Goal: Task Accomplishment & Management: Manage account settings

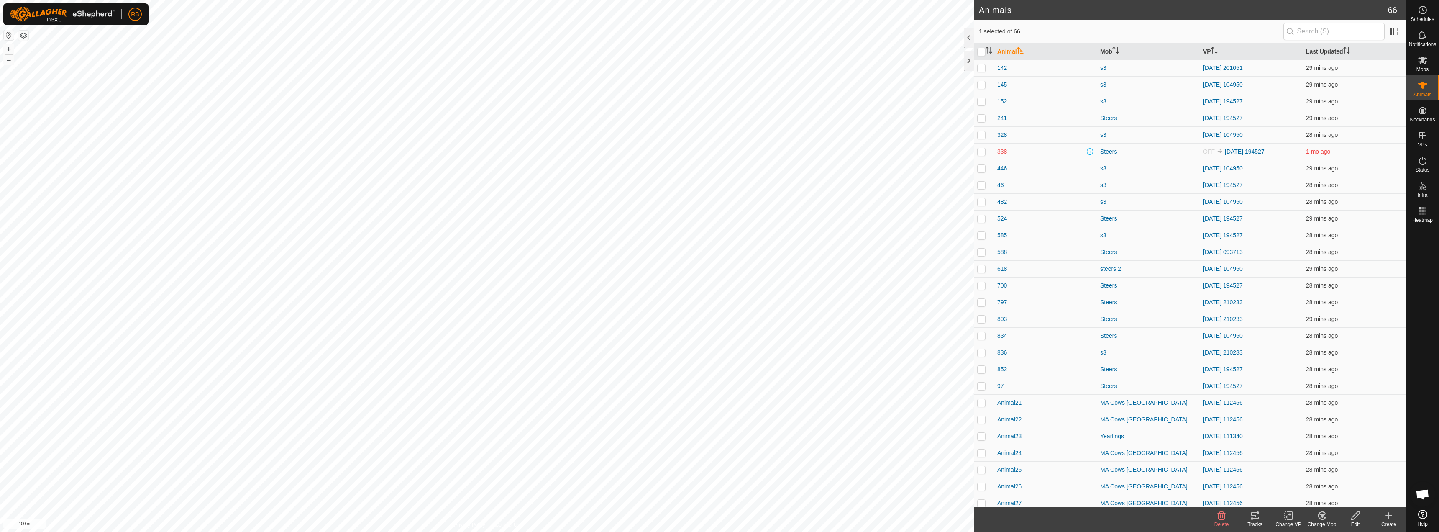
checkbox input "true"
click at [1280, 515] on change-vp-svg-icon at bounding box center [1288, 515] width 33 height 10
click at [1304, 479] on link "Choose VP..." at bounding box center [1313, 479] width 83 height 17
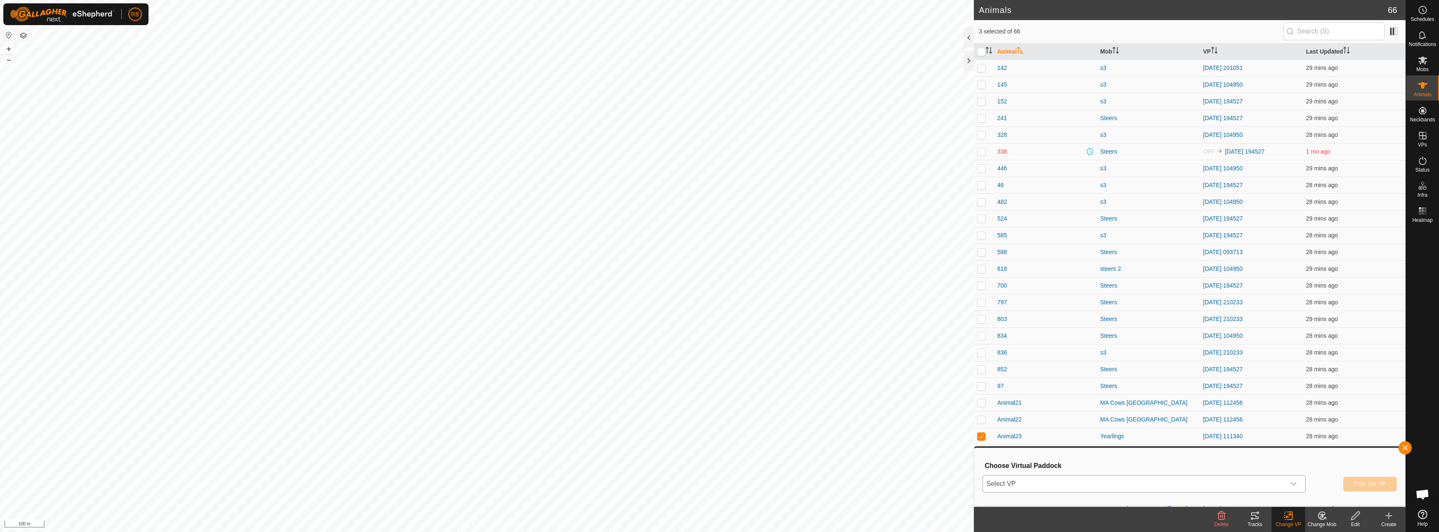
drag, startPoint x: 1274, startPoint y: 490, endPoint x: 1271, endPoint y: 486, distance: 4.8
click at [1271, 486] on span "Select VP" at bounding box center [1134, 483] width 302 height 17
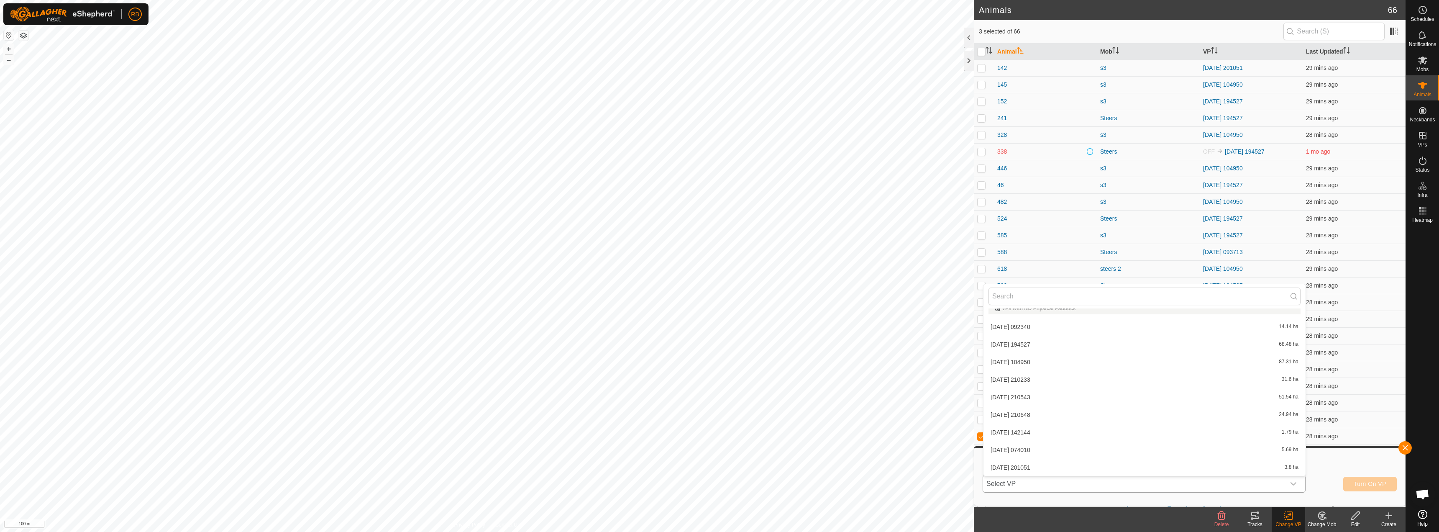
scroll to position [202, 0]
click at [1000, 413] on li "[DATE] 082820 15.39 ha" at bounding box center [1145, 414] width 322 height 17
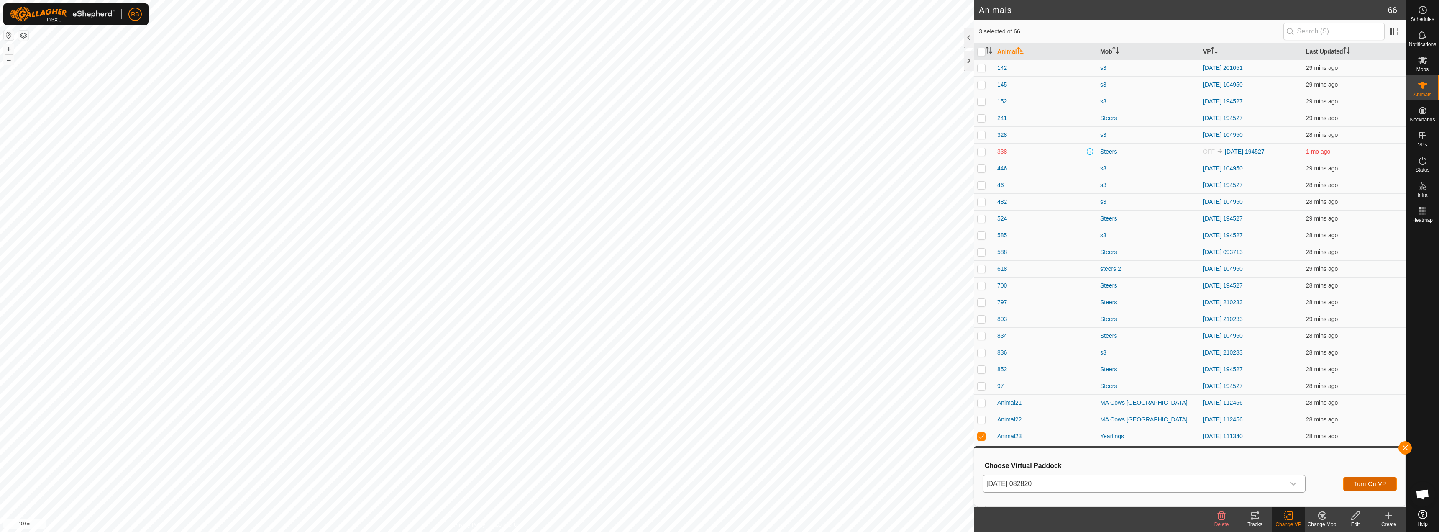
click at [1373, 483] on span "Turn On VP" at bounding box center [1370, 483] width 33 height 7
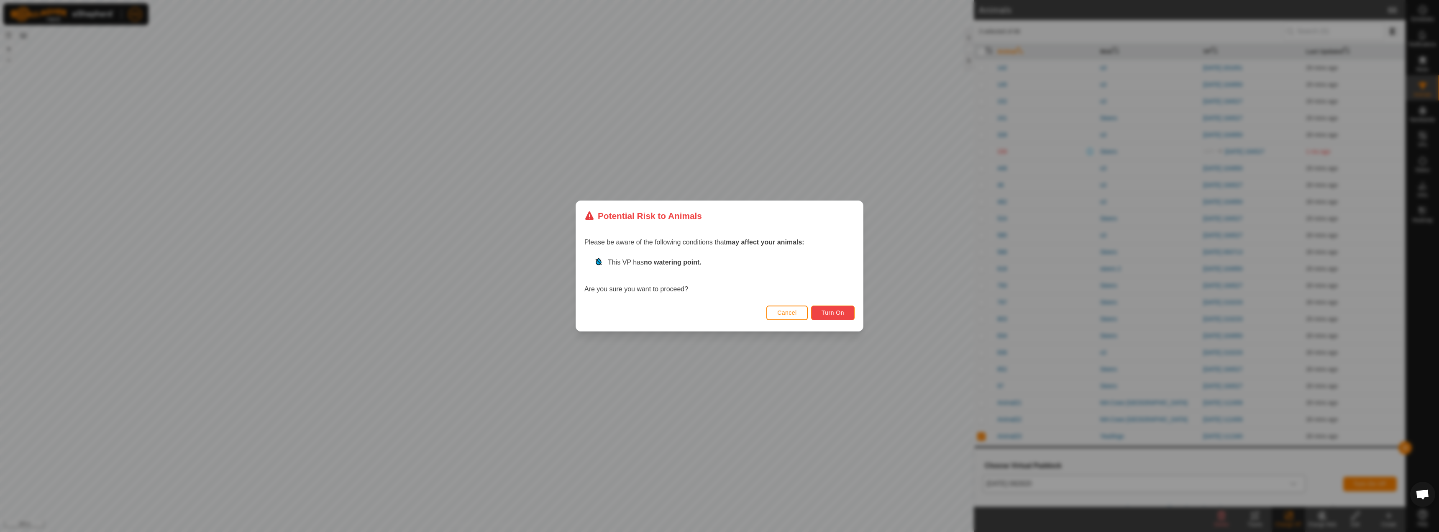
click at [836, 308] on button "Turn On" at bounding box center [833, 312] width 44 height 15
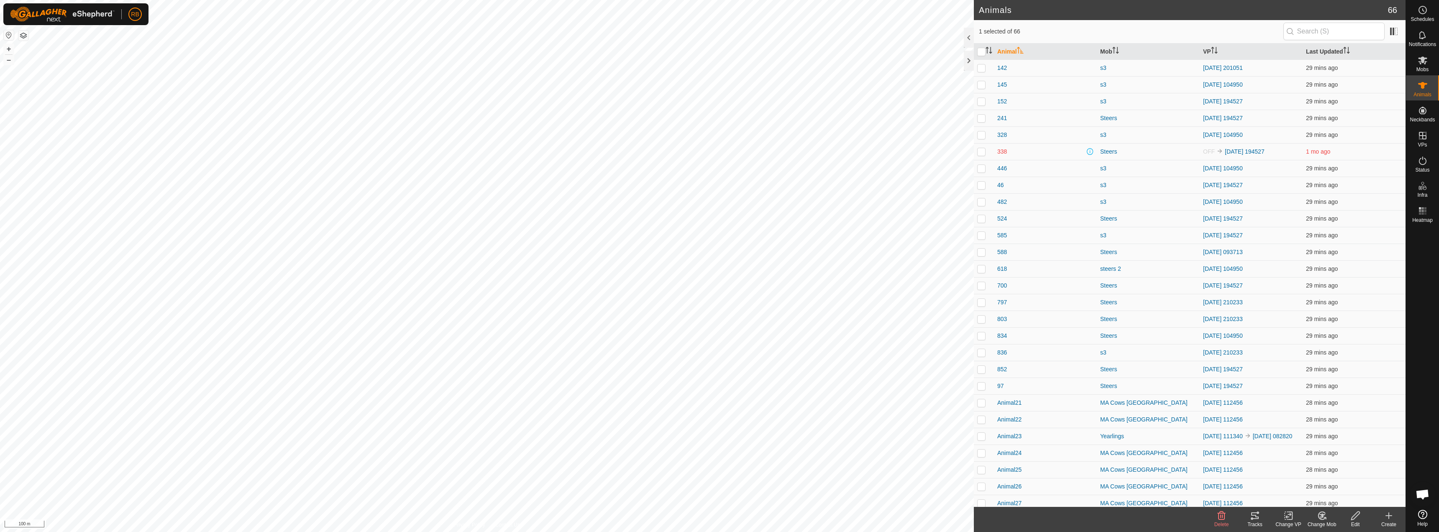
click at [1251, 515] on icon at bounding box center [1255, 515] width 8 height 7
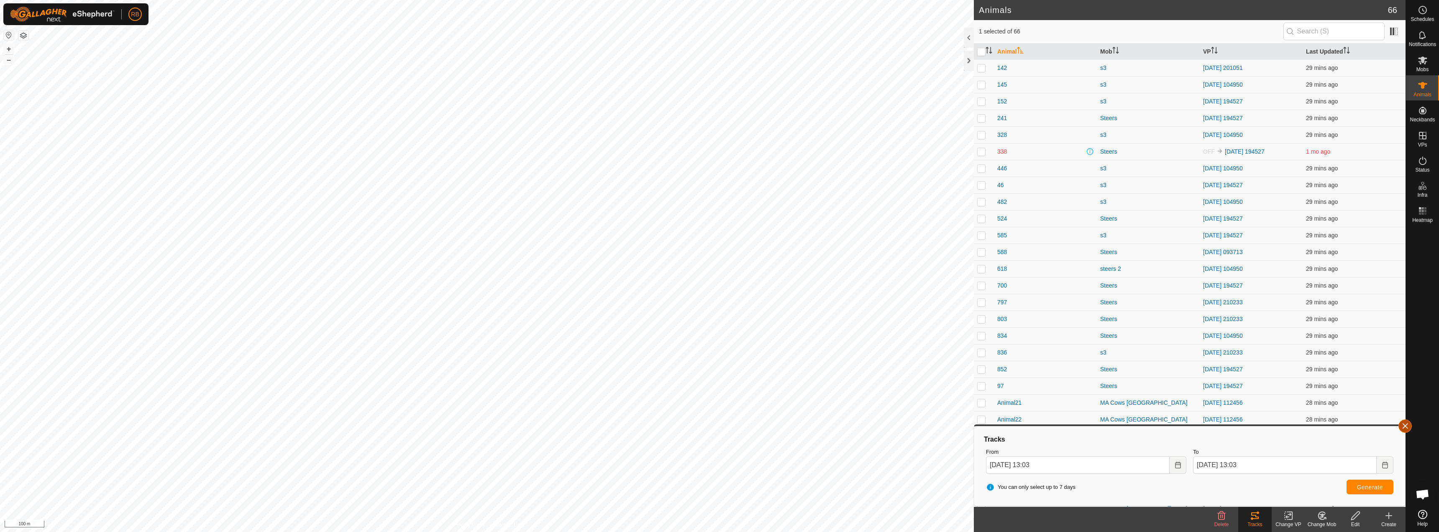
click at [1405, 427] on button "button" at bounding box center [1405, 425] width 13 height 13
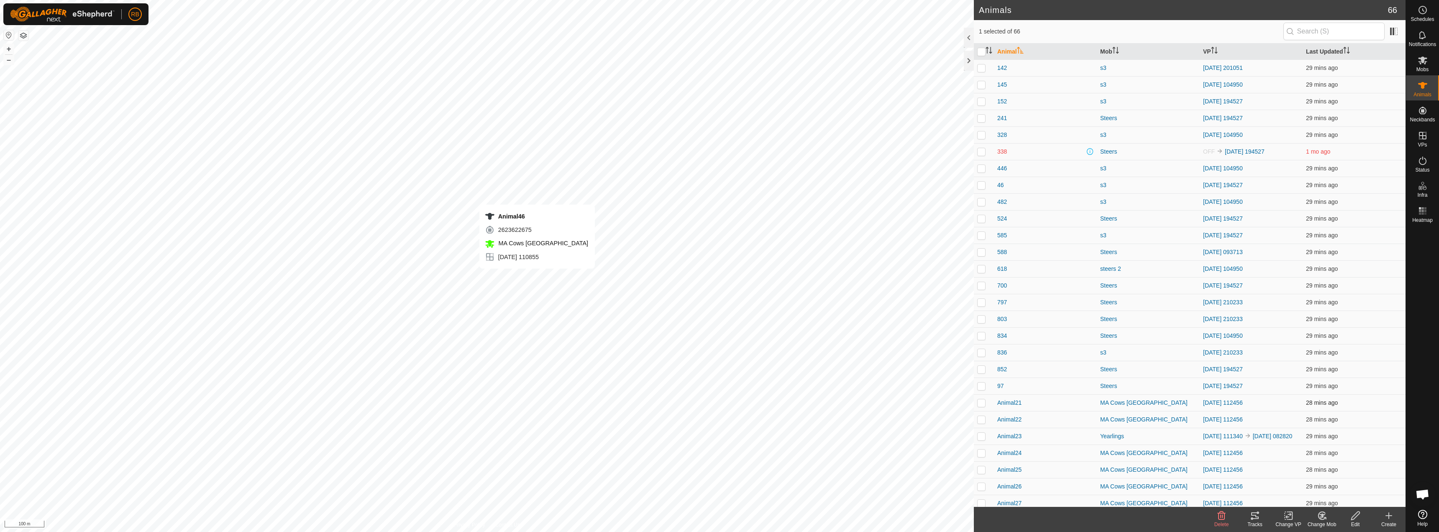
checkbox input "false"
checkbox input "true"
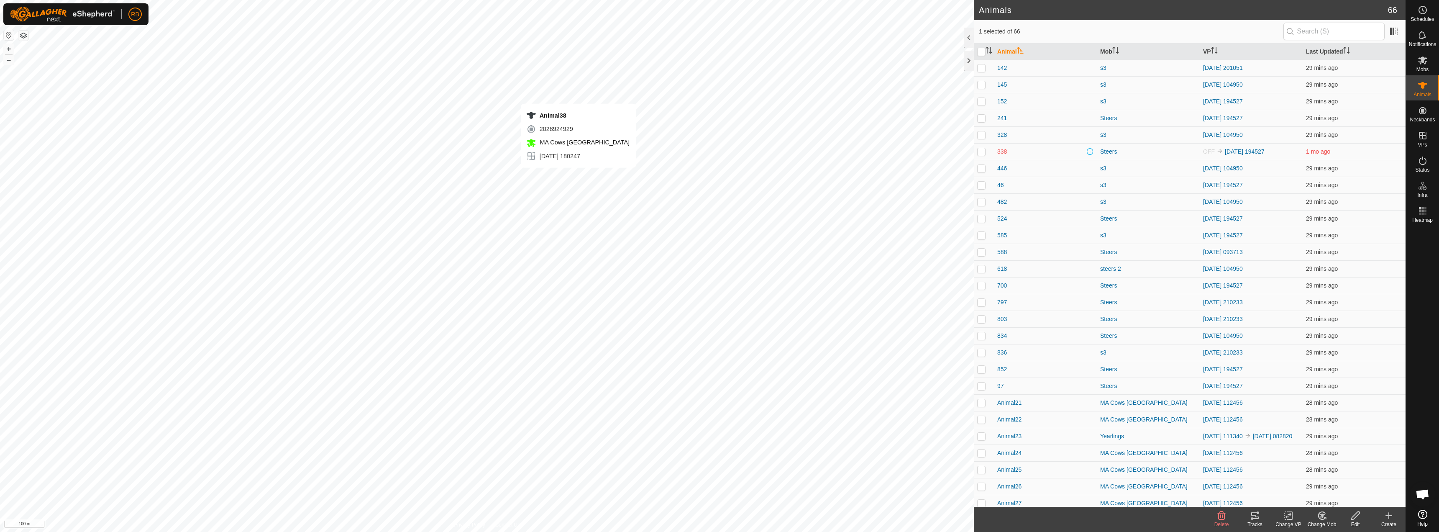
checkbox input "false"
checkbox input "true"
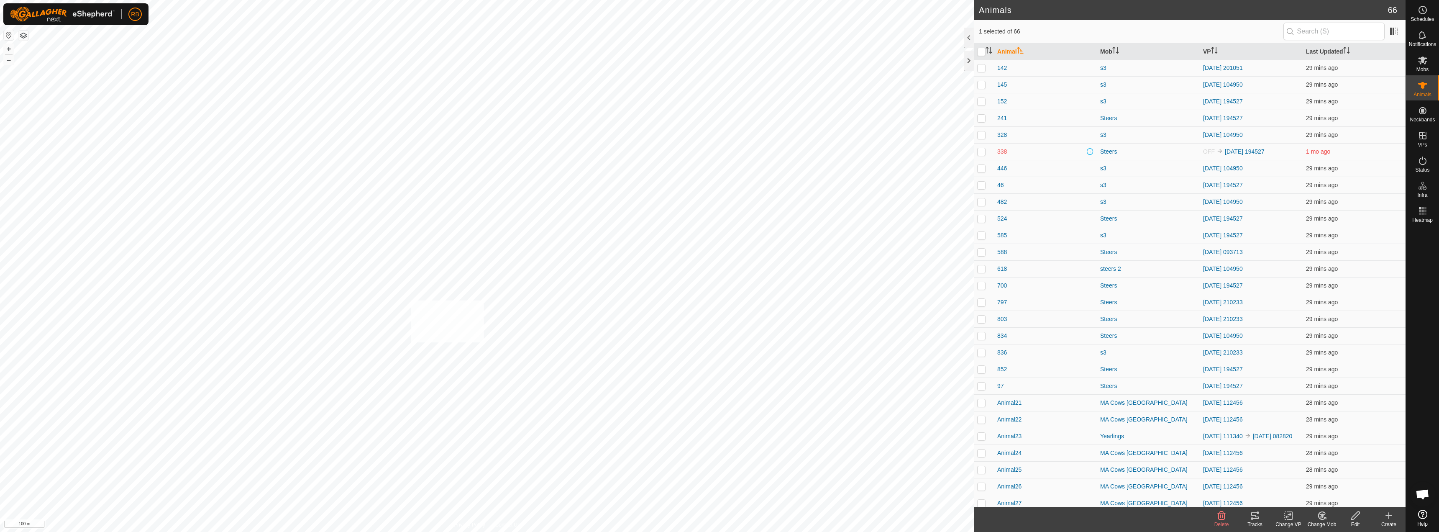
checkbox input "true"
checkbox input "false"
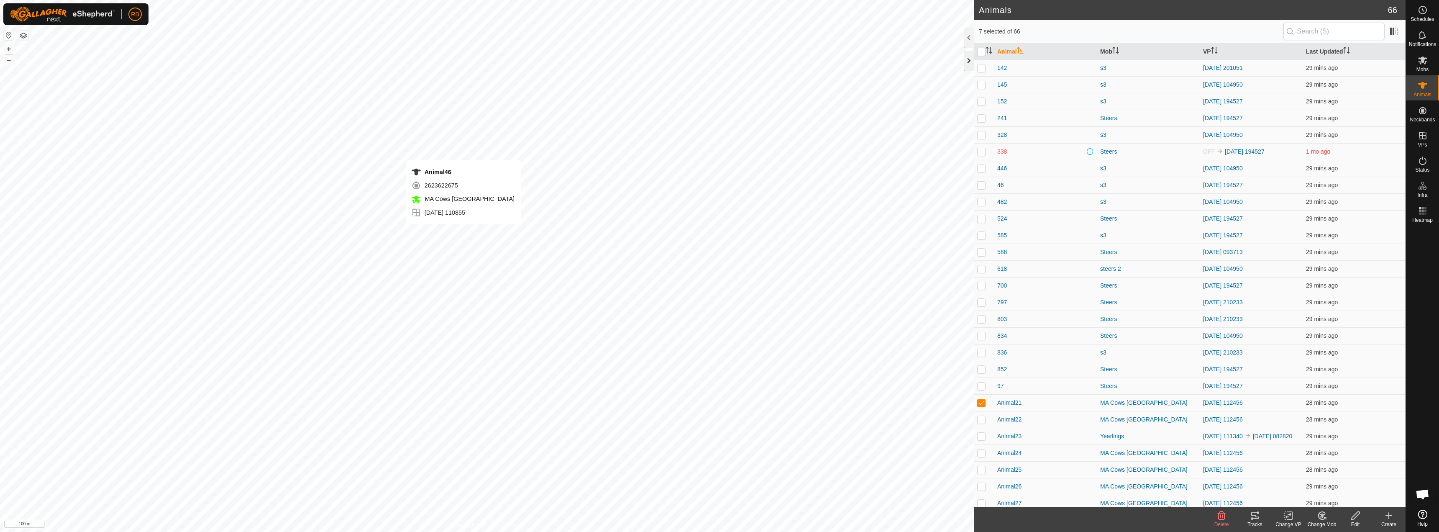
checkbox input "false"
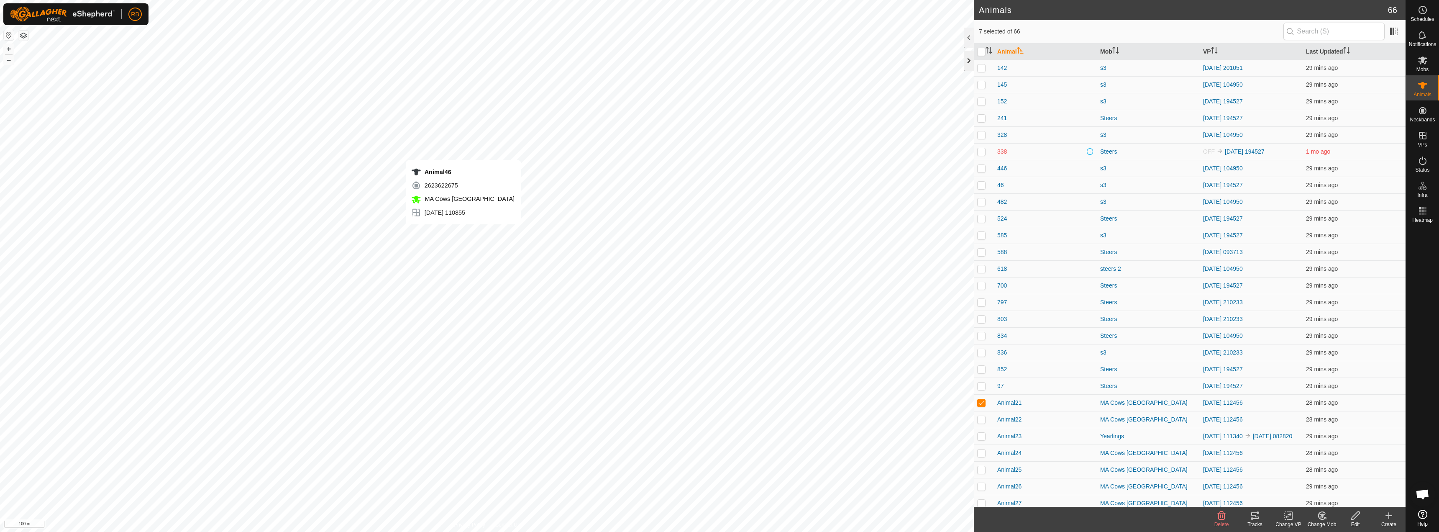
checkbox input "false"
checkbox input "true"
click at [1288, 521] on div "Change VP" at bounding box center [1288, 524] width 33 height 8
click at [1299, 484] on link "Choose VP..." at bounding box center [1313, 479] width 83 height 17
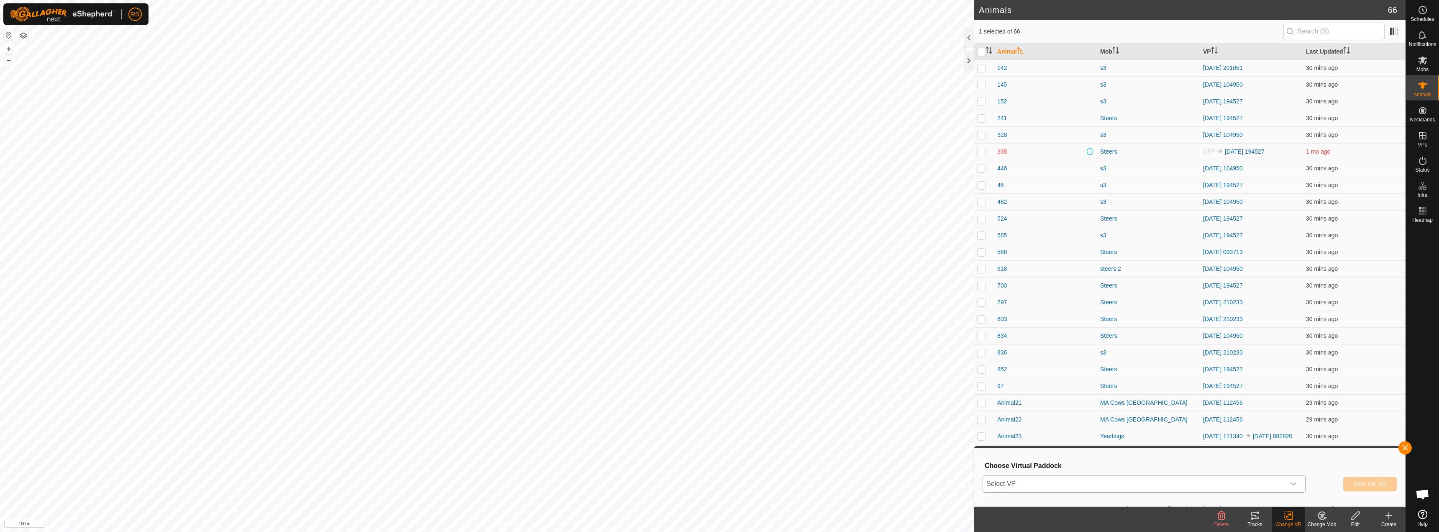
click at [1095, 485] on span "Select VP" at bounding box center [1134, 483] width 302 height 17
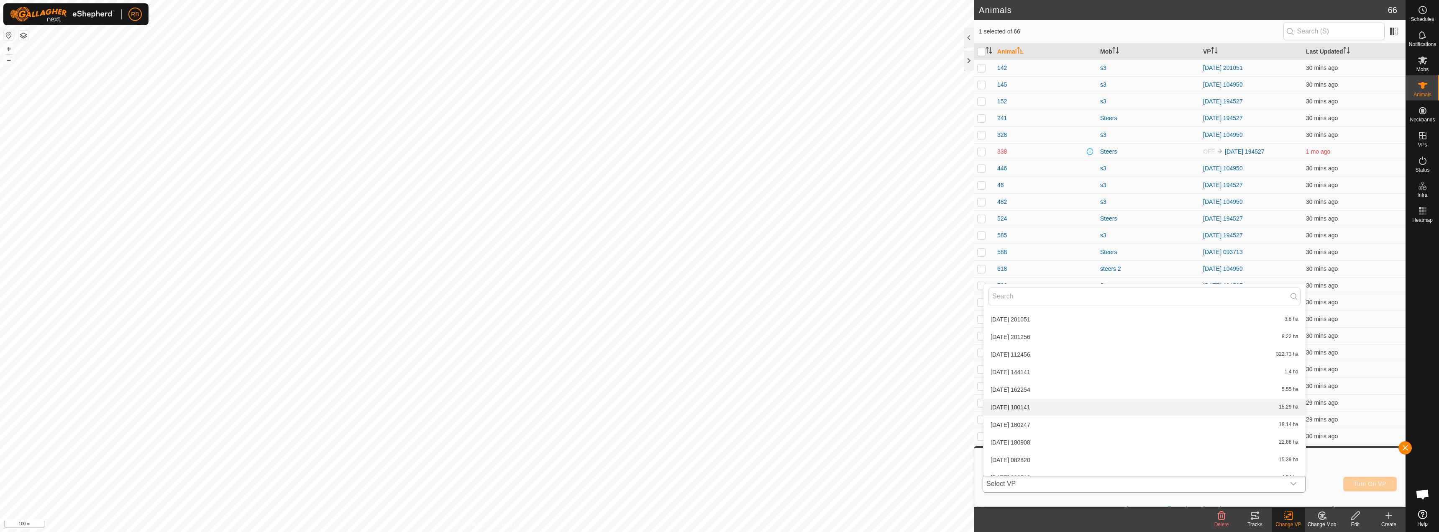
scroll to position [202, 0]
click at [1023, 344] on li "[DATE] 162254 5.55 ha" at bounding box center [1145, 344] width 322 height 17
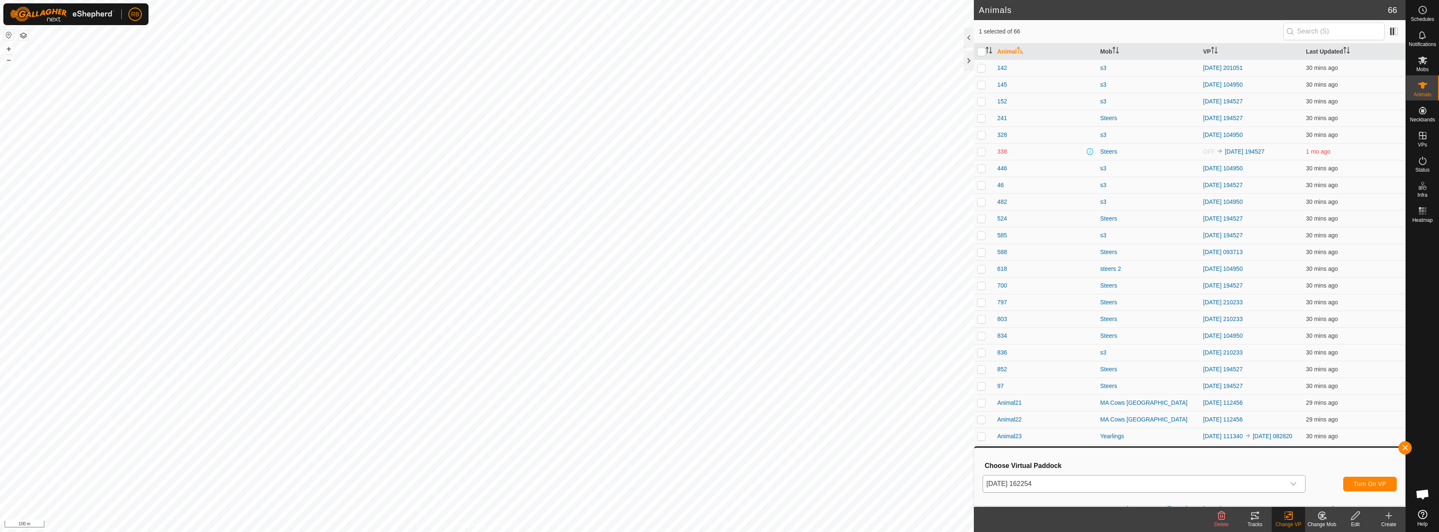
click at [1023, 344] on td "836" at bounding box center [1045, 352] width 103 height 17
click at [1373, 483] on span "Turn On VP" at bounding box center [1370, 483] width 33 height 7
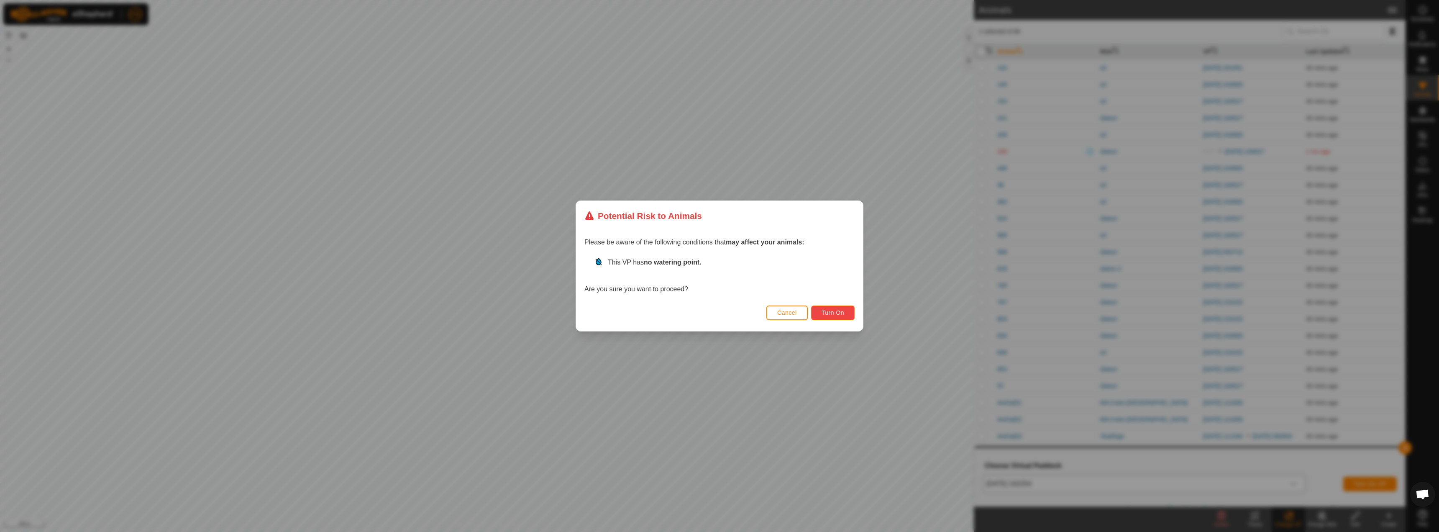
click at [847, 316] on button "Turn On" at bounding box center [833, 312] width 44 height 15
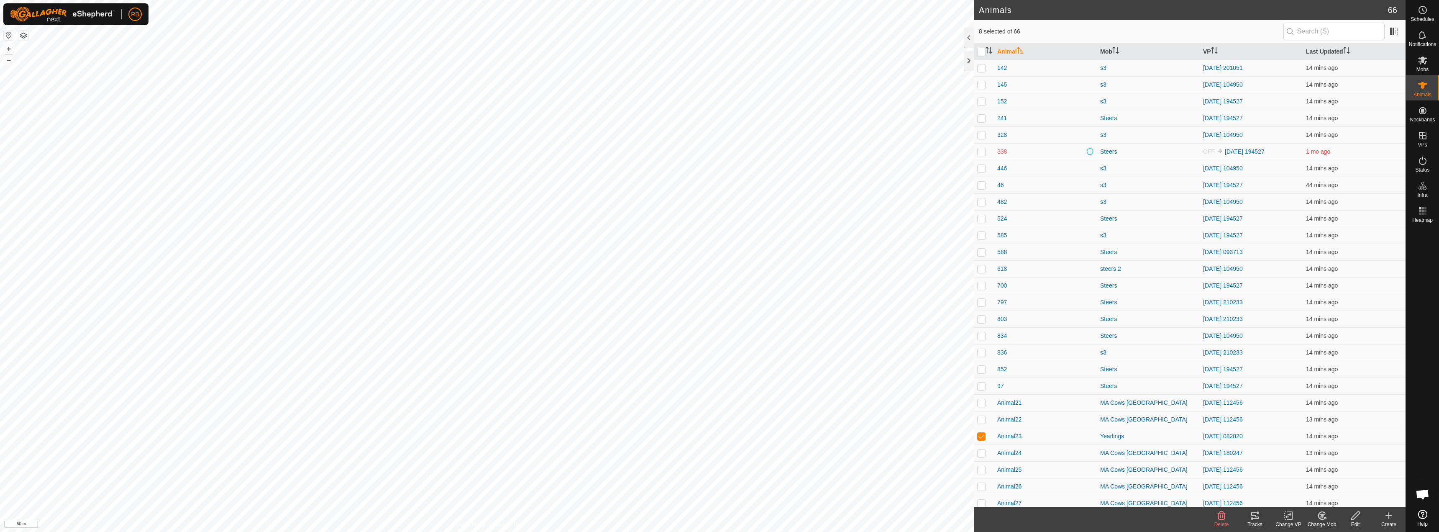
checkbox input "true"
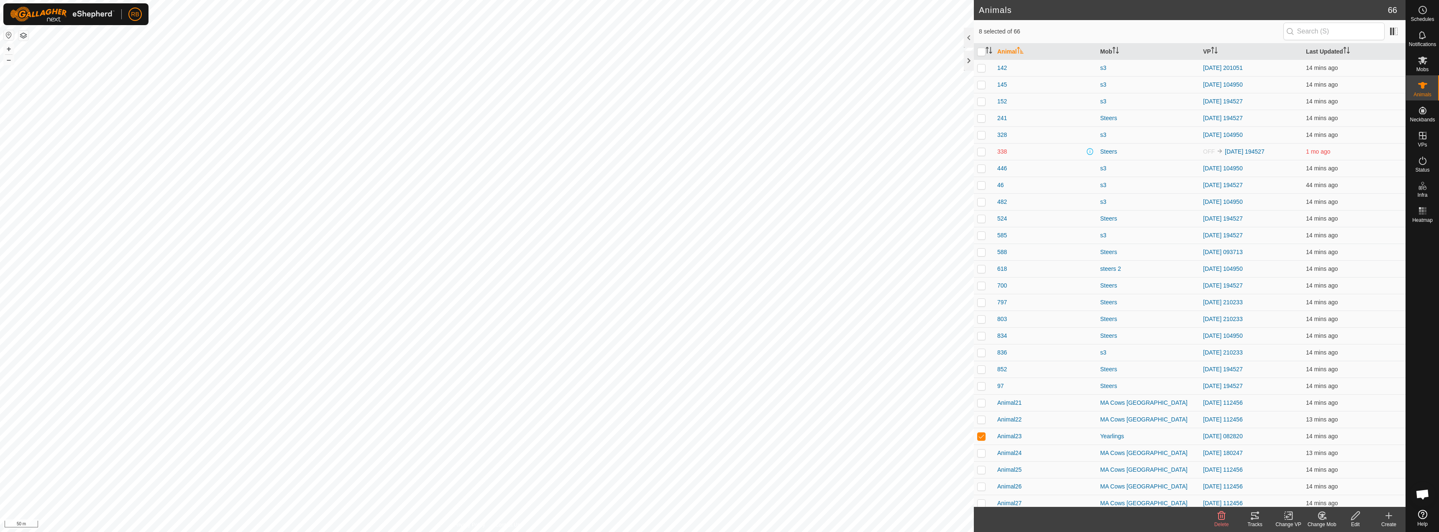
checkbox input "true"
click at [1259, 516] on icon at bounding box center [1255, 515] width 10 height 10
checkbox input "true"
